Goal: Find contact information: Find contact information

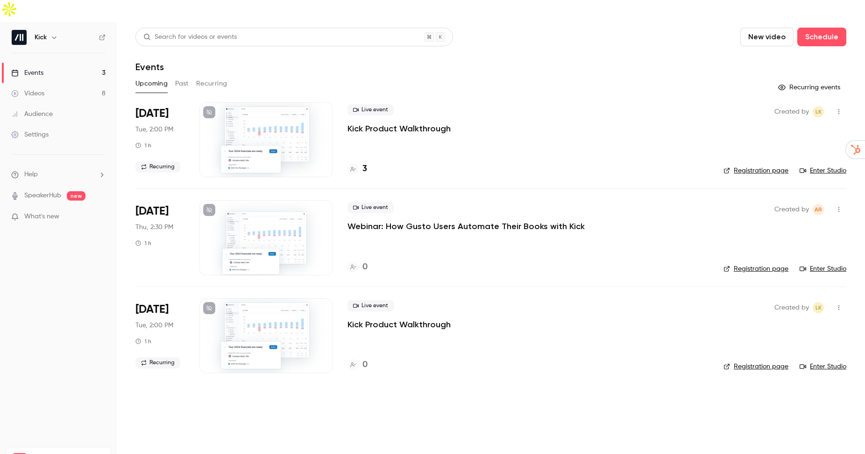
click at [190, 76] on div "Upcoming Past Recurring" at bounding box center [491, 83] width 711 height 15
click at [186, 76] on button "Past" at bounding box center [182, 83] width 14 height 15
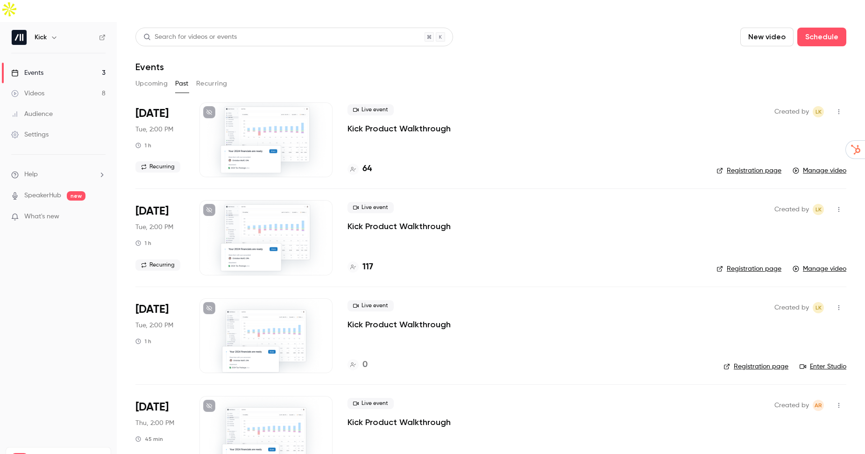
click at [211, 126] on div at bounding box center [266, 139] width 133 height 75
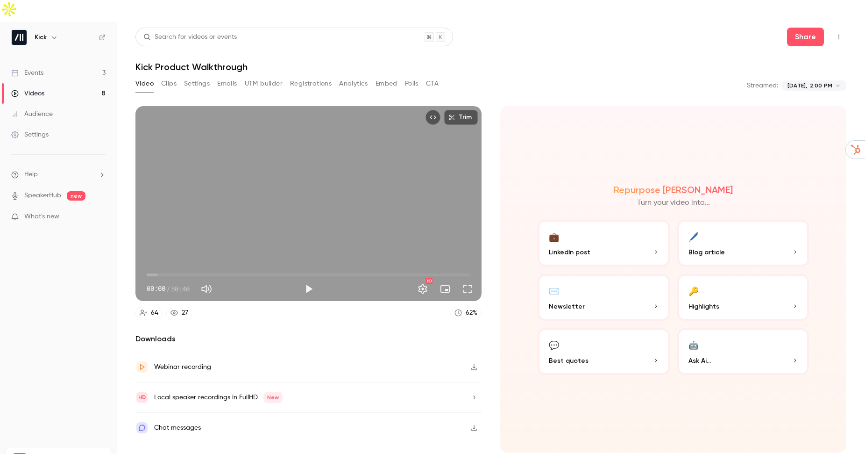
click at [43, 109] on div "Audience" at bounding box center [32, 113] width 42 height 9
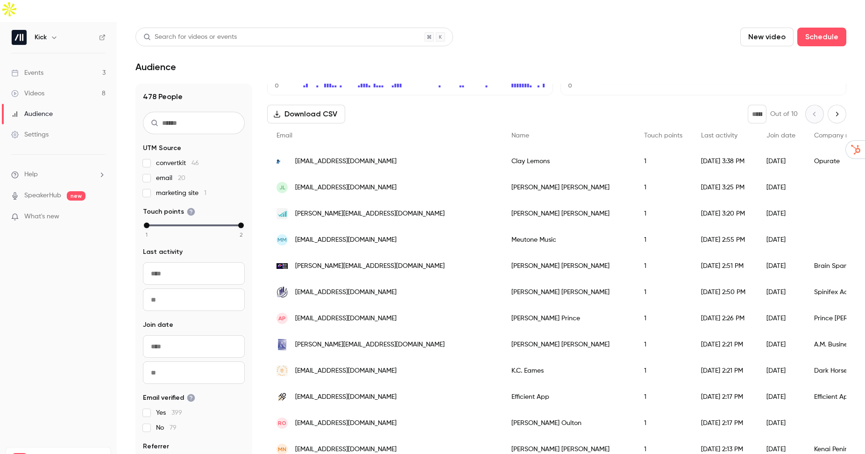
scroll to position [702, 0]
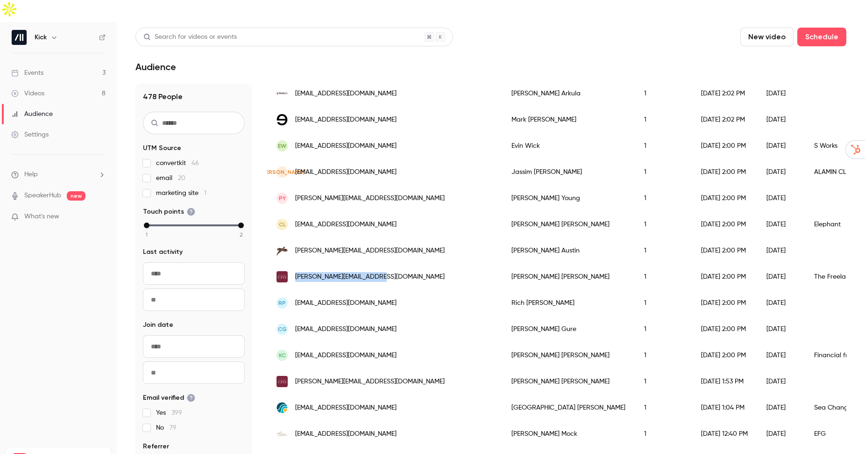
drag, startPoint x: 377, startPoint y: 256, endPoint x: 294, endPoint y: 255, distance: 83.2
click at [294, 264] on div "[PERSON_NAME][EMAIL_ADDRESS][DOMAIN_NAME]" at bounding box center [384, 277] width 235 height 26
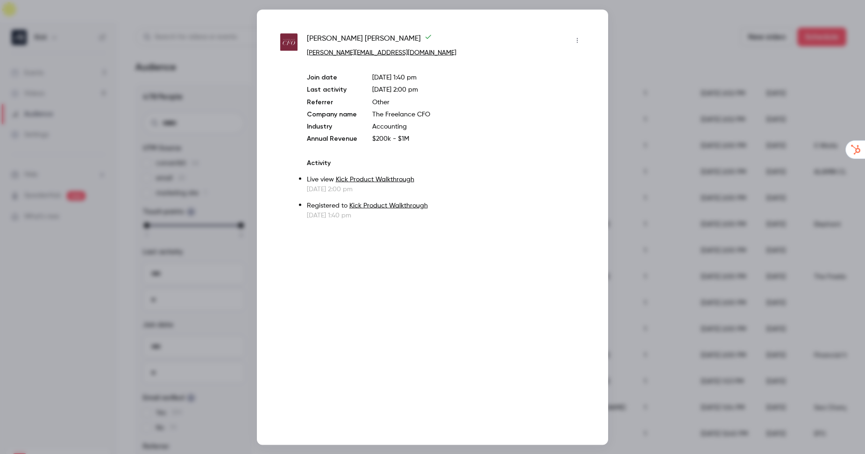
click at [379, 52] on link "[PERSON_NAME][EMAIL_ADDRESS][DOMAIN_NAME]" at bounding box center [382, 52] width 150 height 7
